Goal: Entertainment & Leisure: Browse casually

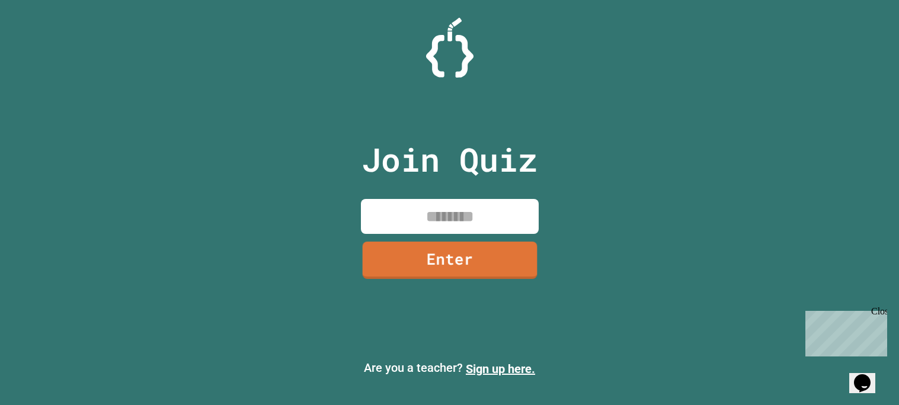
click at [457, 227] on input at bounding box center [450, 216] width 178 height 35
type input "********"
click at [503, 271] on link "Enter" at bounding box center [449, 258] width 179 height 39
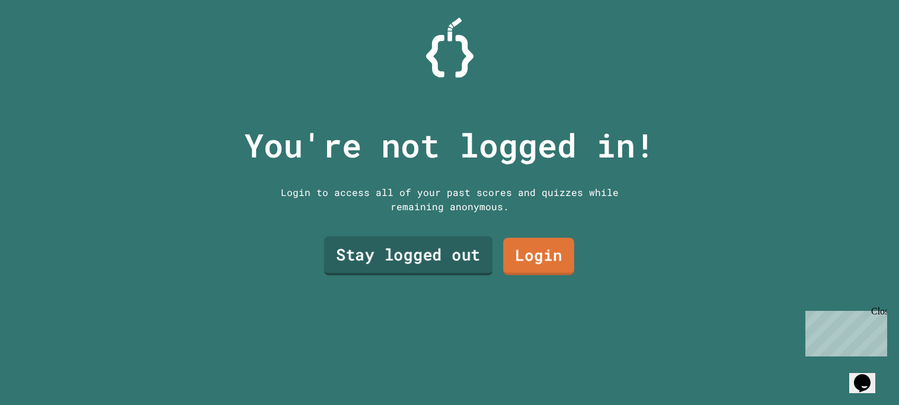
click at [446, 269] on link "Stay logged out" at bounding box center [408, 255] width 169 height 39
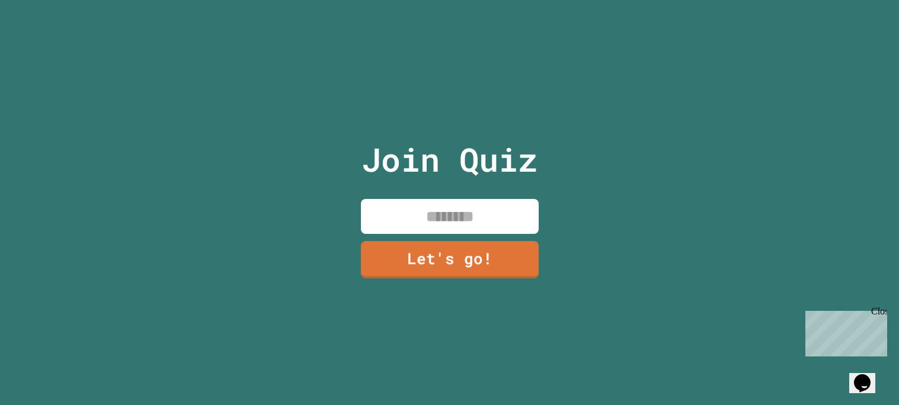
click at [417, 209] on input at bounding box center [450, 216] width 178 height 35
type input "*****"
click at [426, 252] on link "Let's go!" at bounding box center [450, 258] width 177 height 39
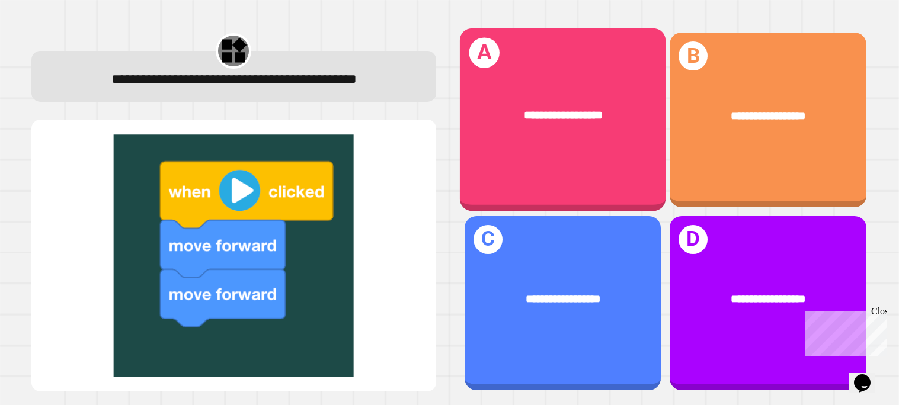
click at [559, 133] on div "**********" at bounding box center [562, 117] width 206 height 64
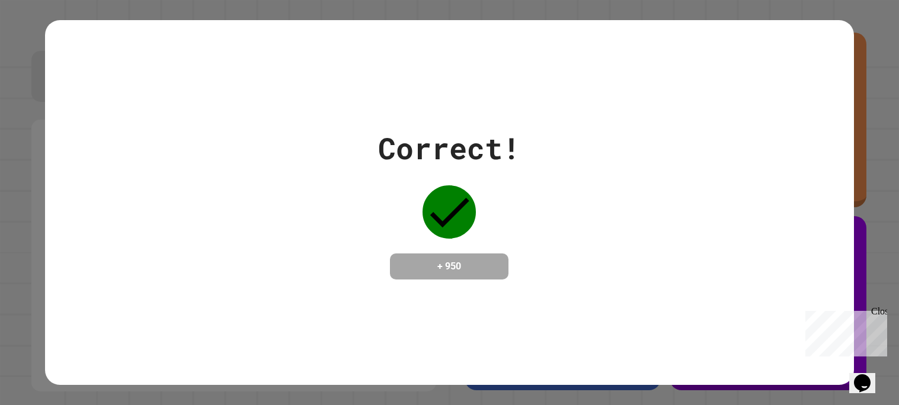
click at [550, 235] on div "Correct! + 950" at bounding box center [449, 202] width 809 height 153
click at [879, 315] on div "Close" at bounding box center [878, 313] width 15 height 15
click at [458, 273] on h4 "+ 950" at bounding box center [449, 267] width 95 height 14
click at [524, 237] on div "Correct! + 950" at bounding box center [449, 202] width 809 height 153
click at [791, 288] on div "Correct! + 950" at bounding box center [449, 202] width 809 height 365
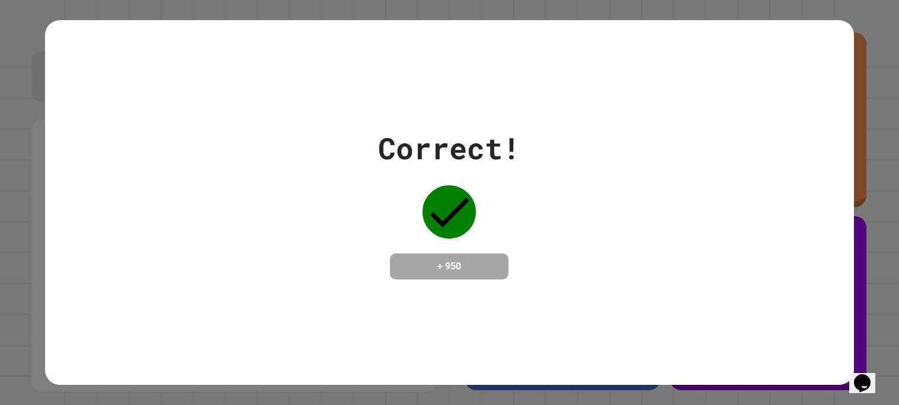
click at [897, 151] on div "Correct! + 950" at bounding box center [449, 202] width 899 height 405
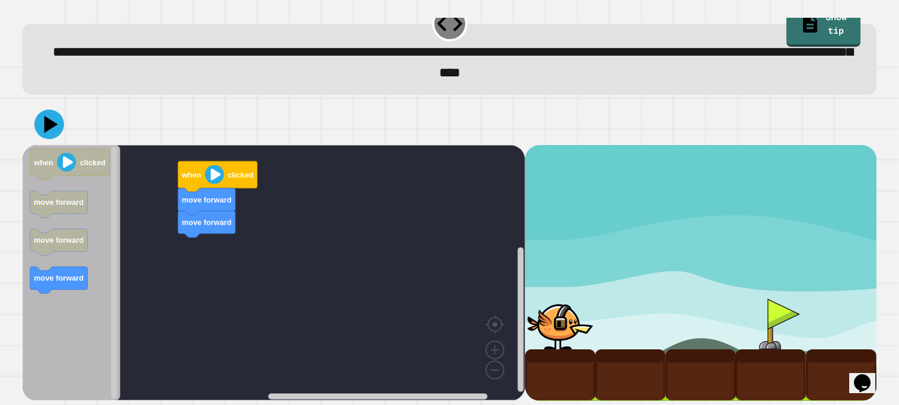
scroll to position [20, 0]
click at [310, 209] on div "move forward move forward when clicked when clicked move forward move forward m…" at bounding box center [274, 272] width 503 height 255
click at [213, 168] on image "Blockly Workspace" at bounding box center [214, 174] width 19 height 19
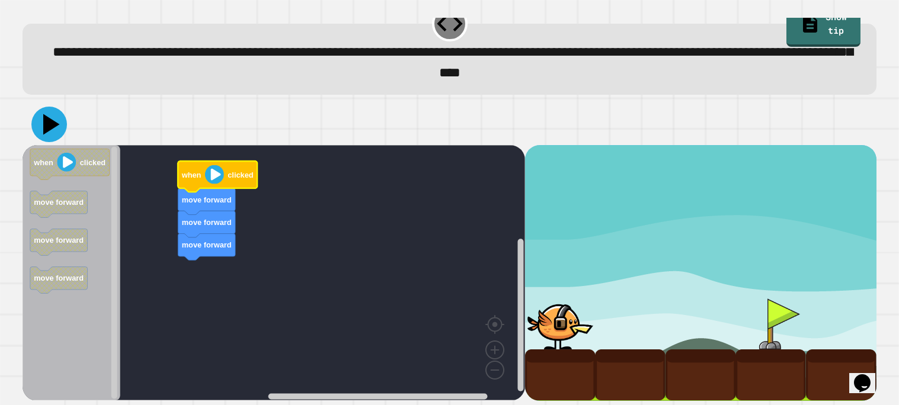
click at [53, 127] on icon at bounding box center [51, 124] width 17 height 21
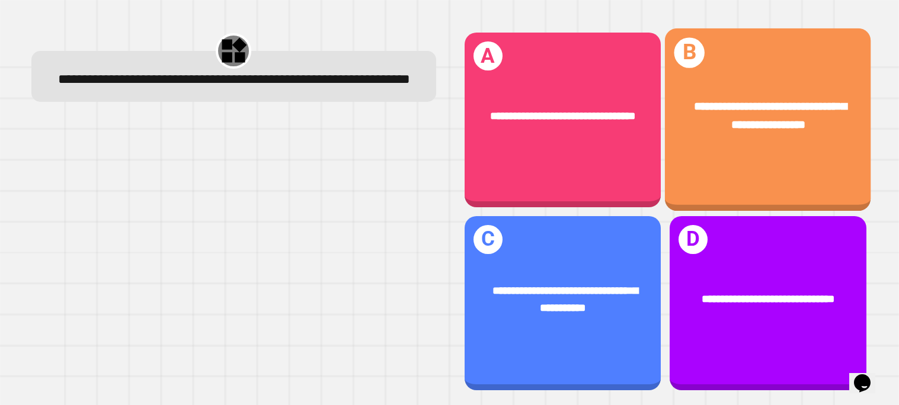
click at [708, 159] on div "**********" at bounding box center [768, 119] width 206 height 183
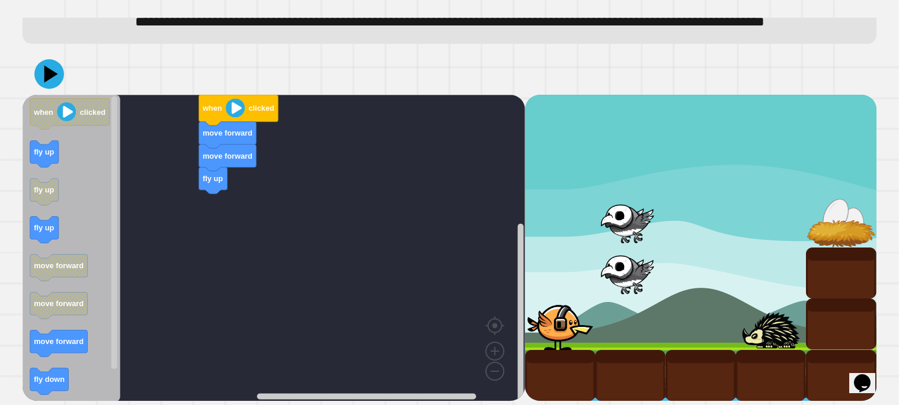
scroll to position [69, 0]
click at [40, 149] on text "fly up" at bounding box center [44, 152] width 20 height 9
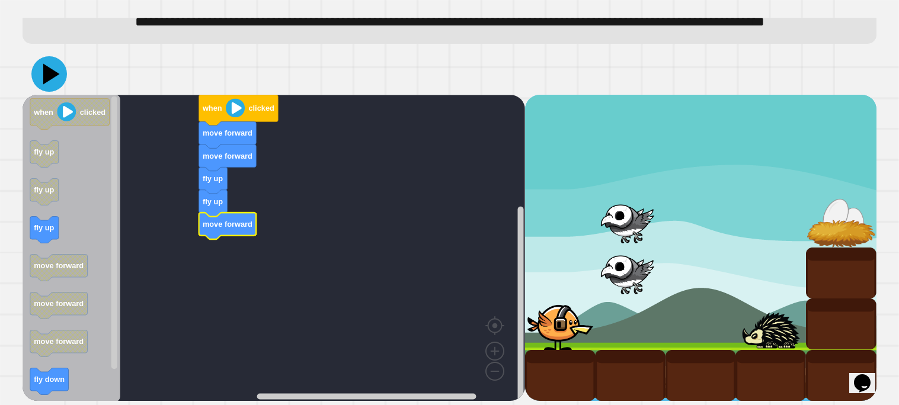
click at [58, 73] on icon at bounding box center [49, 74] width 36 height 36
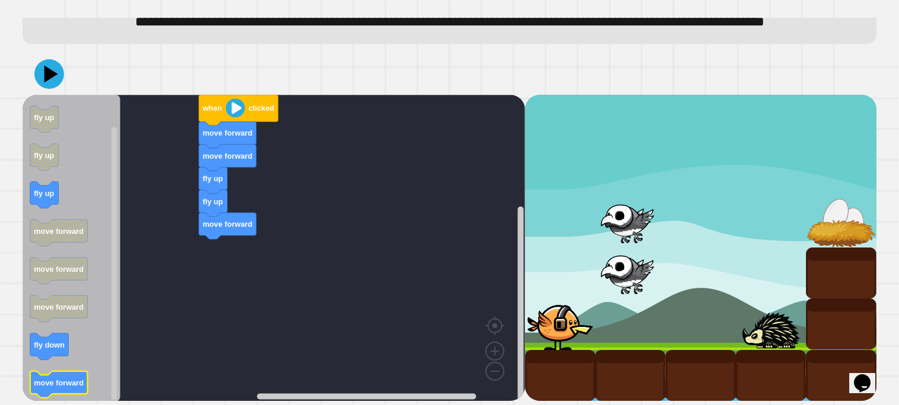
click at [68, 389] on icon "Blockly Workspace" at bounding box center [58, 384] width 57 height 27
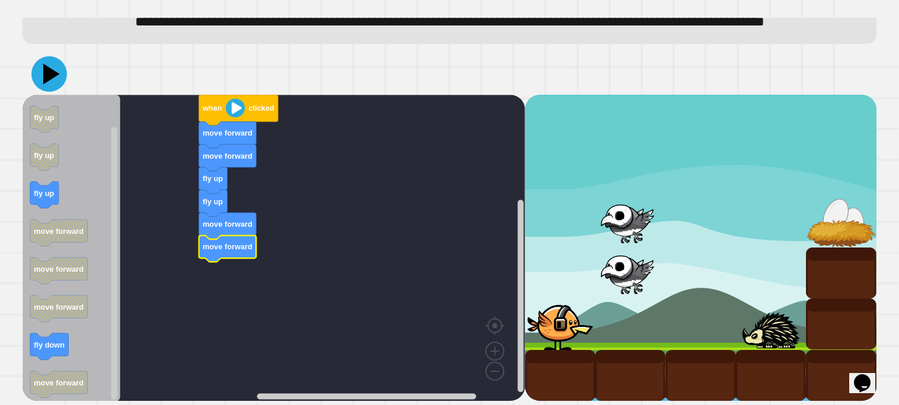
click at [41, 62] on icon at bounding box center [49, 74] width 36 height 36
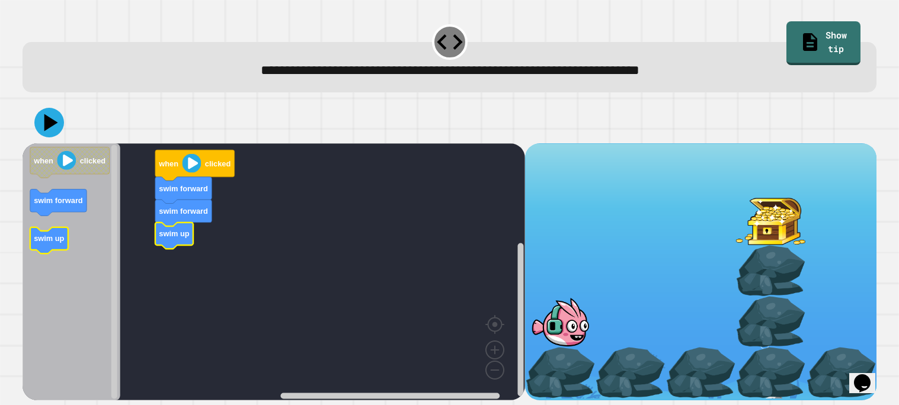
click at [45, 242] on text "swim up" at bounding box center [49, 238] width 30 height 9
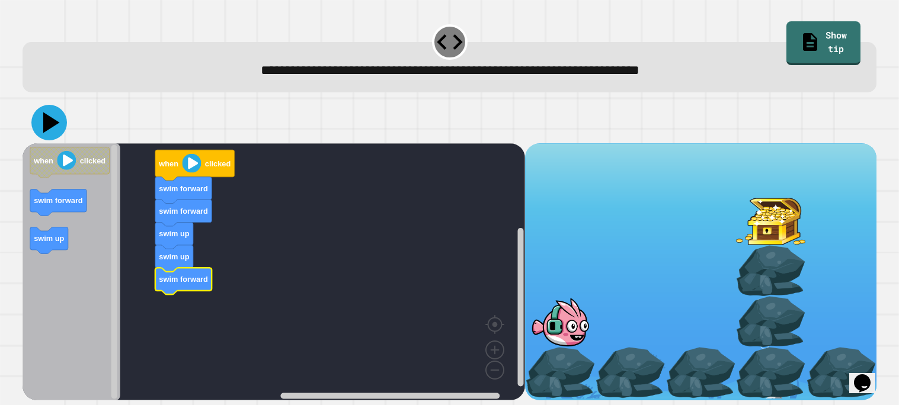
click at [48, 133] on icon at bounding box center [49, 123] width 36 height 36
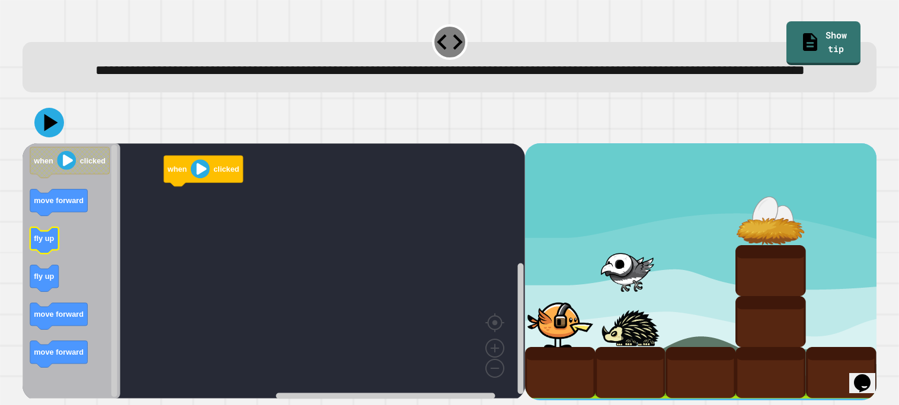
click at [45, 254] on icon "Blockly Workspace" at bounding box center [44, 240] width 28 height 27
click at [135, 212] on div "when clicked when clicked move forward fly up fly up move forward move forward" at bounding box center [274, 272] width 503 height 258
click at [95, 254] on icon "Blockly Workspace" at bounding box center [72, 270] width 98 height 255
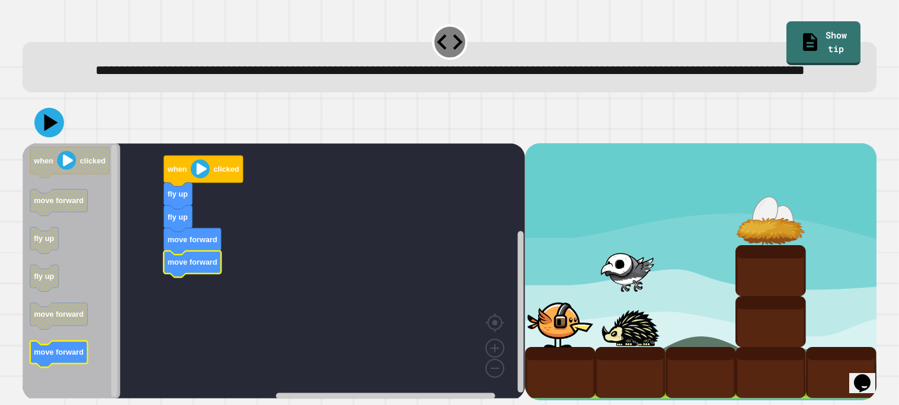
click at [68, 367] on icon "Blockly Workspace" at bounding box center [58, 354] width 57 height 27
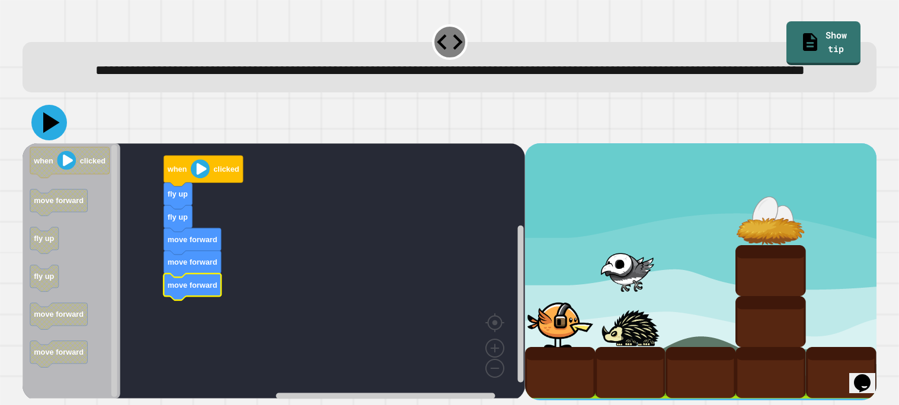
click at [50, 140] on icon at bounding box center [49, 123] width 36 height 36
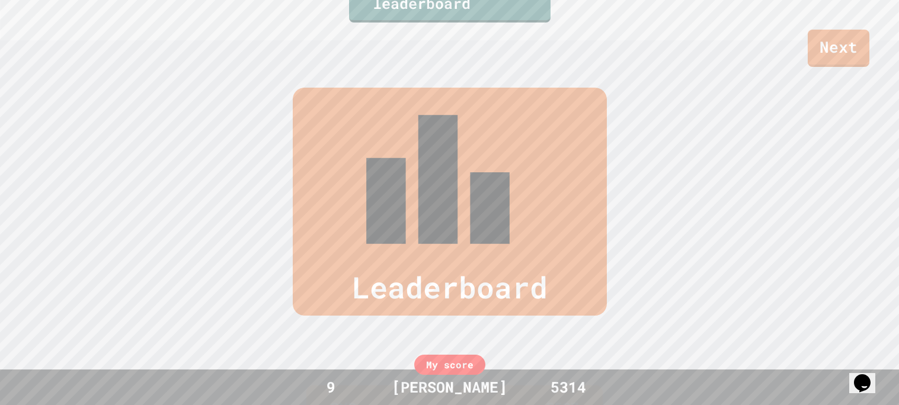
scroll to position [489, 0]
